Goal: Task Accomplishment & Management: Use online tool/utility

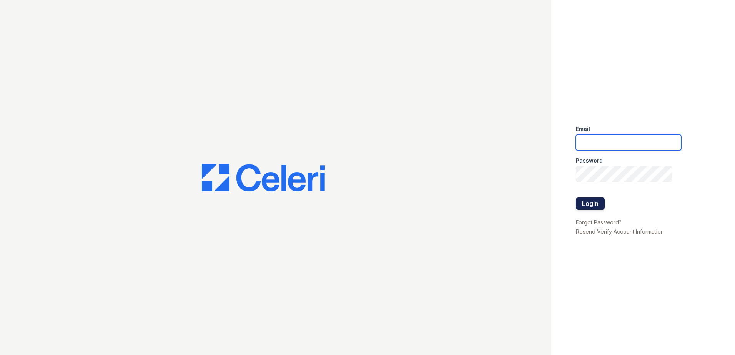
type input "LRochaMartinez@trinity-pm.com"
click at [579, 206] on button "Login" at bounding box center [590, 203] width 29 height 12
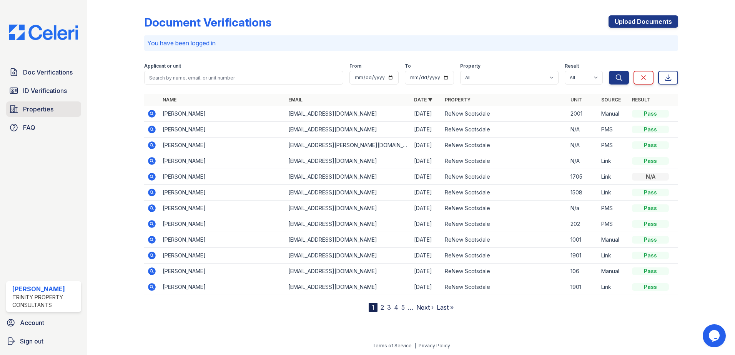
click at [50, 106] on span "Properties" at bounding box center [38, 109] width 30 height 9
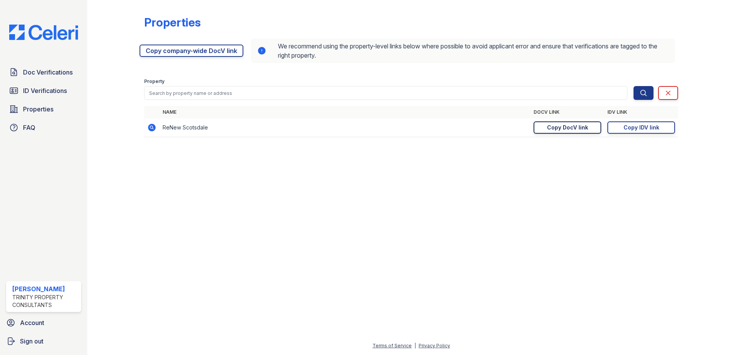
click at [561, 128] on div "Copy DocV link" at bounding box center [567, 128] width 41 height 8
click at [620, 123] on link "Copy IDV link Copy link" at bounding box center [641, 127] width 68 height 12
